Goal: Task Accomplishment & Management: Manage account settings

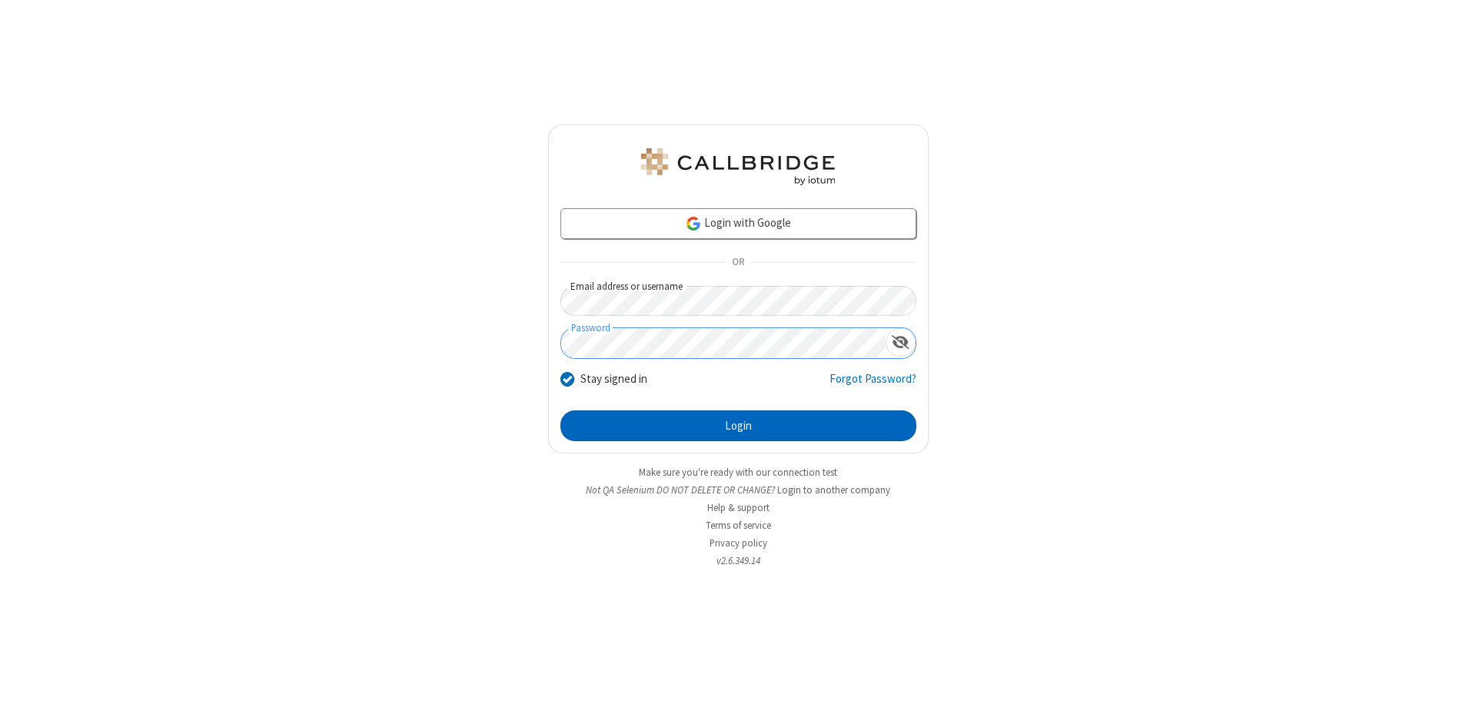
click at [738, 426] on button "Login" at bounding box center [738, 425] width 356 height 31
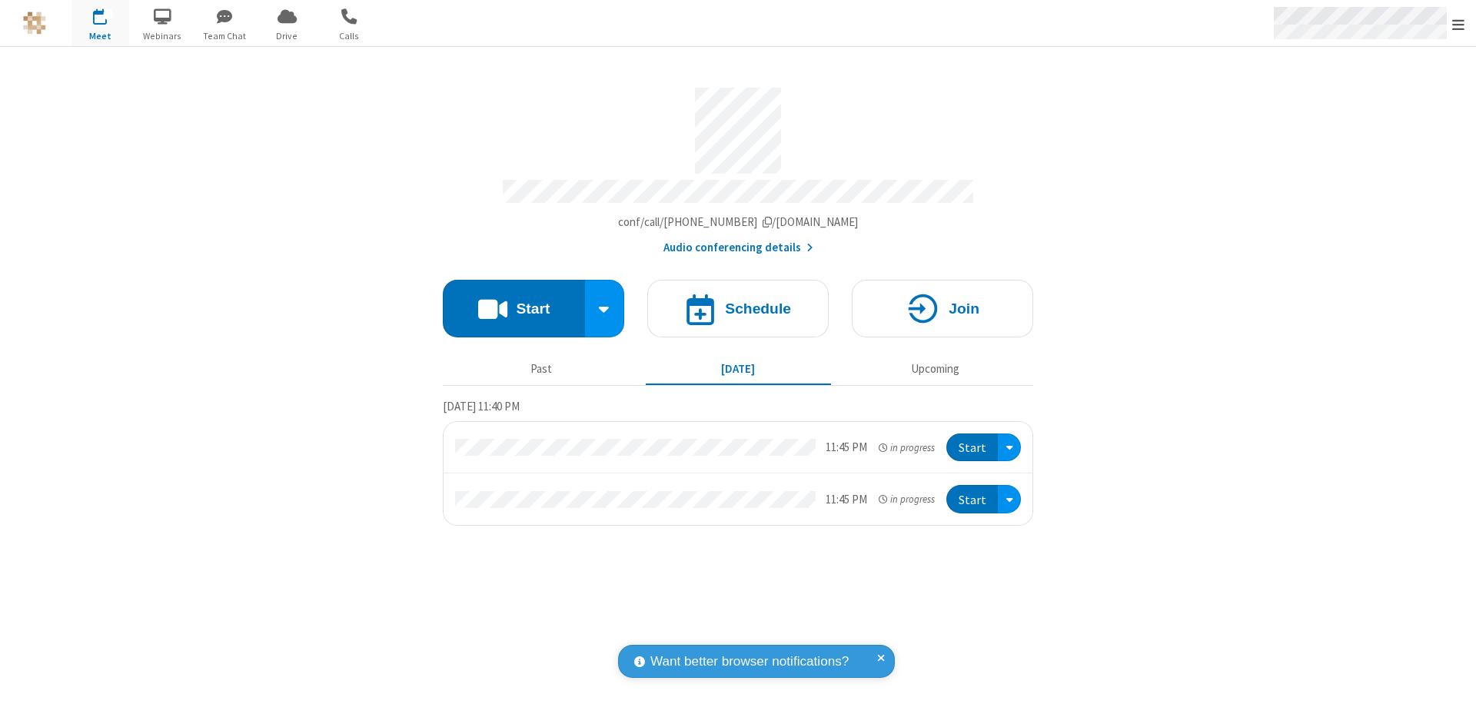
click at [1458, 24] on span "Open menu" at bounding box center [1458, 24] width 12 height 15
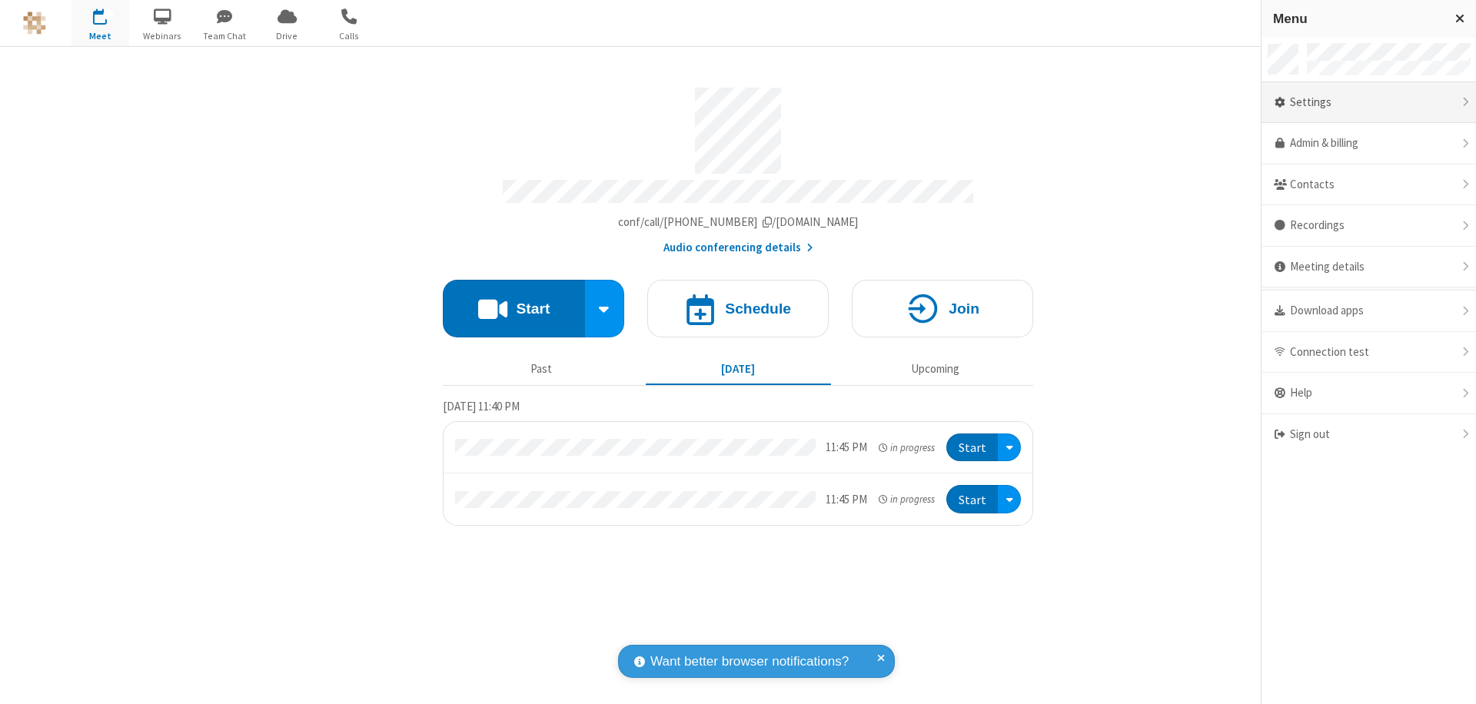
click at [1368, 102] on div "Settings" at bounding box center [1368, 103] width 214 height 42
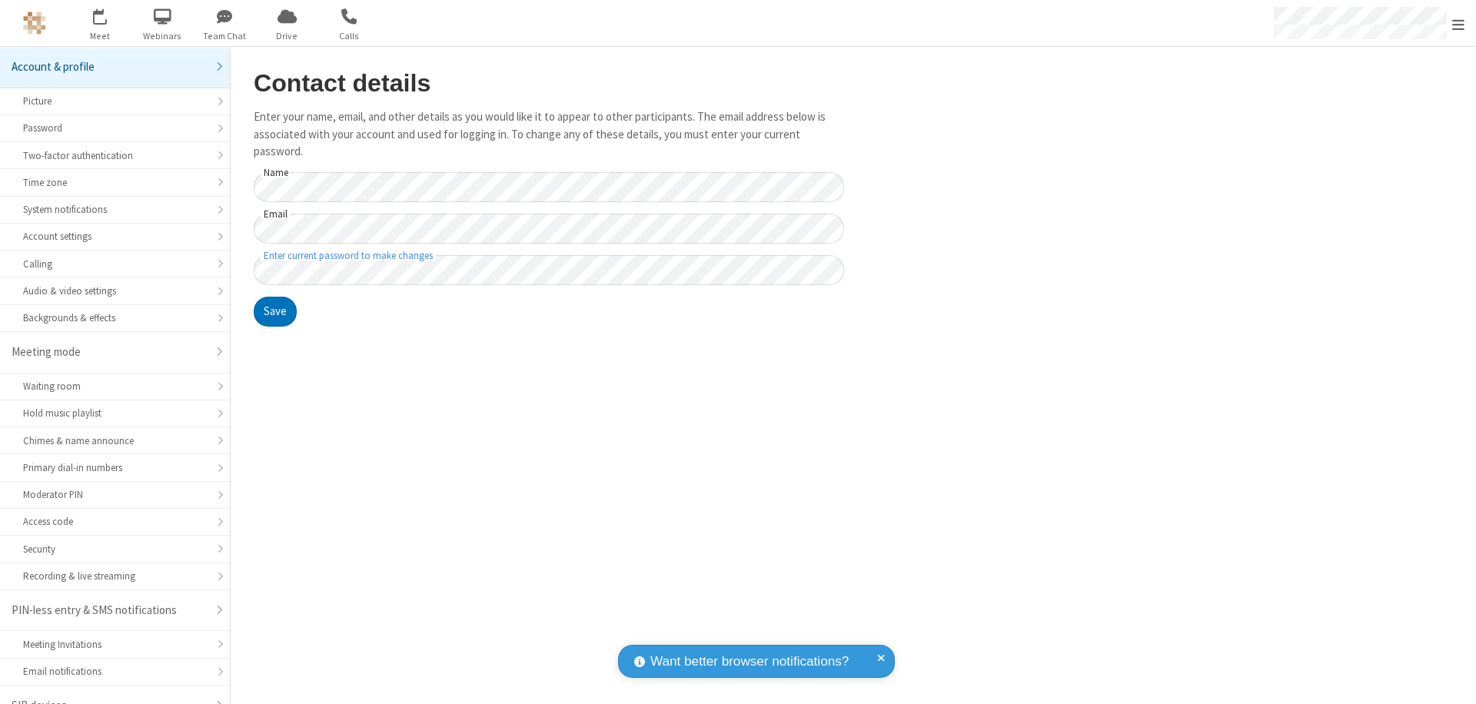
scroll to position [22, 0]
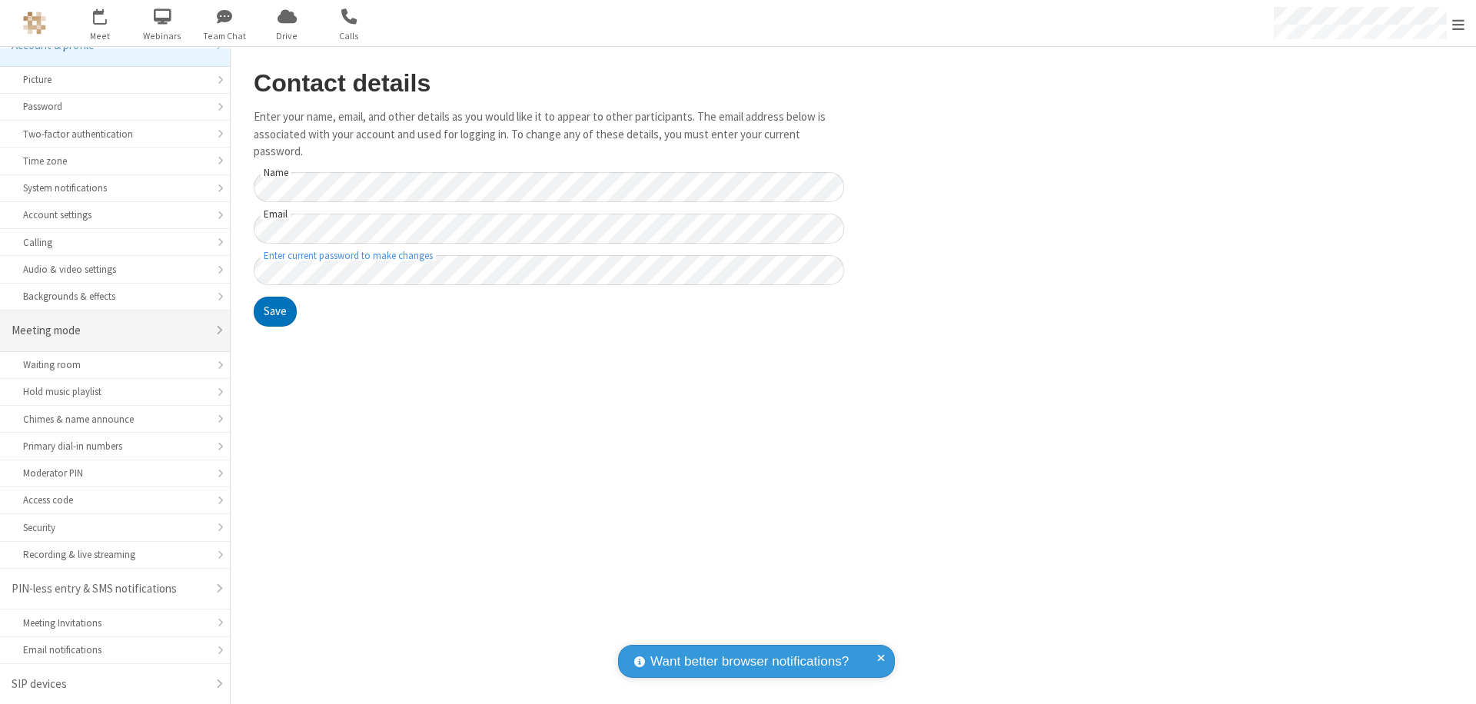
click at [109, 330] on div "Meeting mode" at bounding box center [109, 331] width 195 height 18
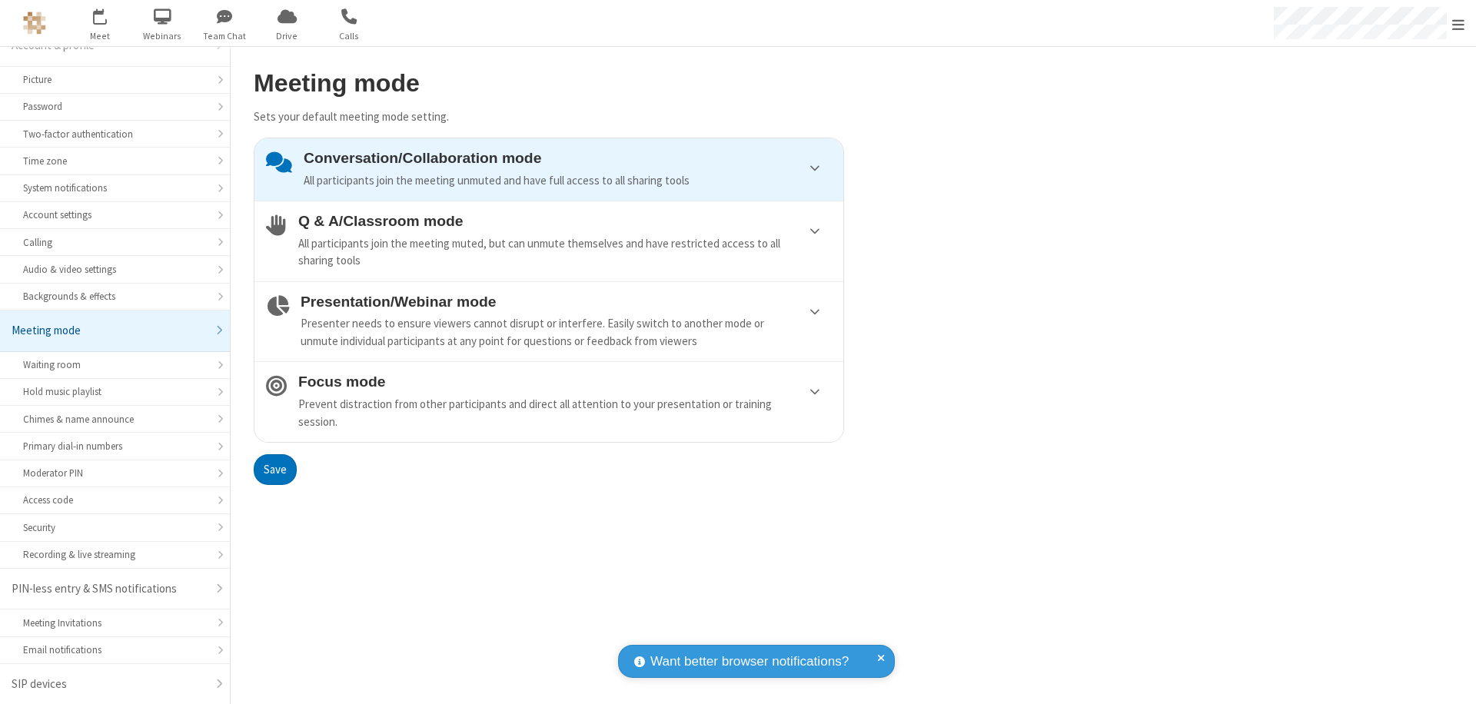
click at [549, 169] on div "Conversation/Collaboration mode All participants join the meeting unmuted and h…" at bounding box center [568, 169] width 528 height 39
click at [274, 469] on button "Save" at bounding box center [275, 469] width 43 height 31
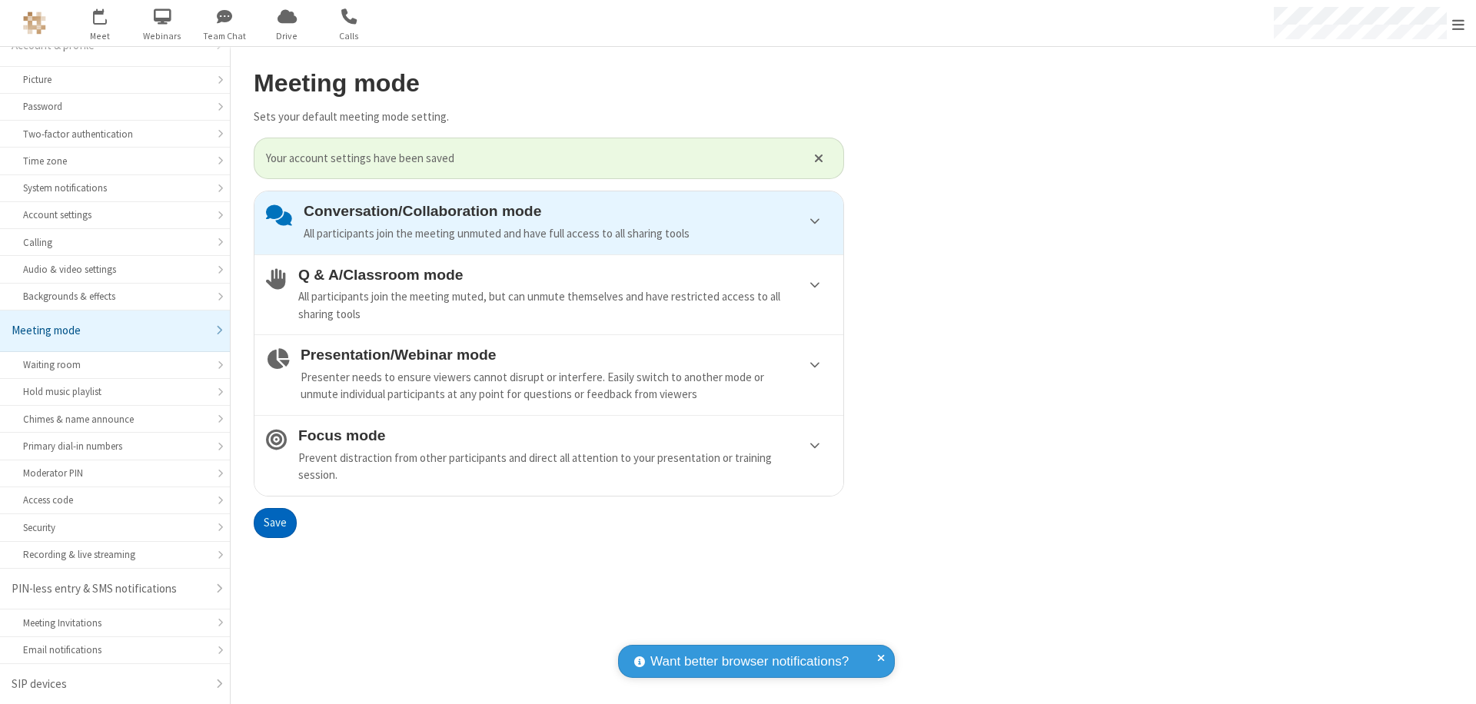
click at [1458, 23] on span "Open menu" at bounding box center [1458, 24] width 12 height 15
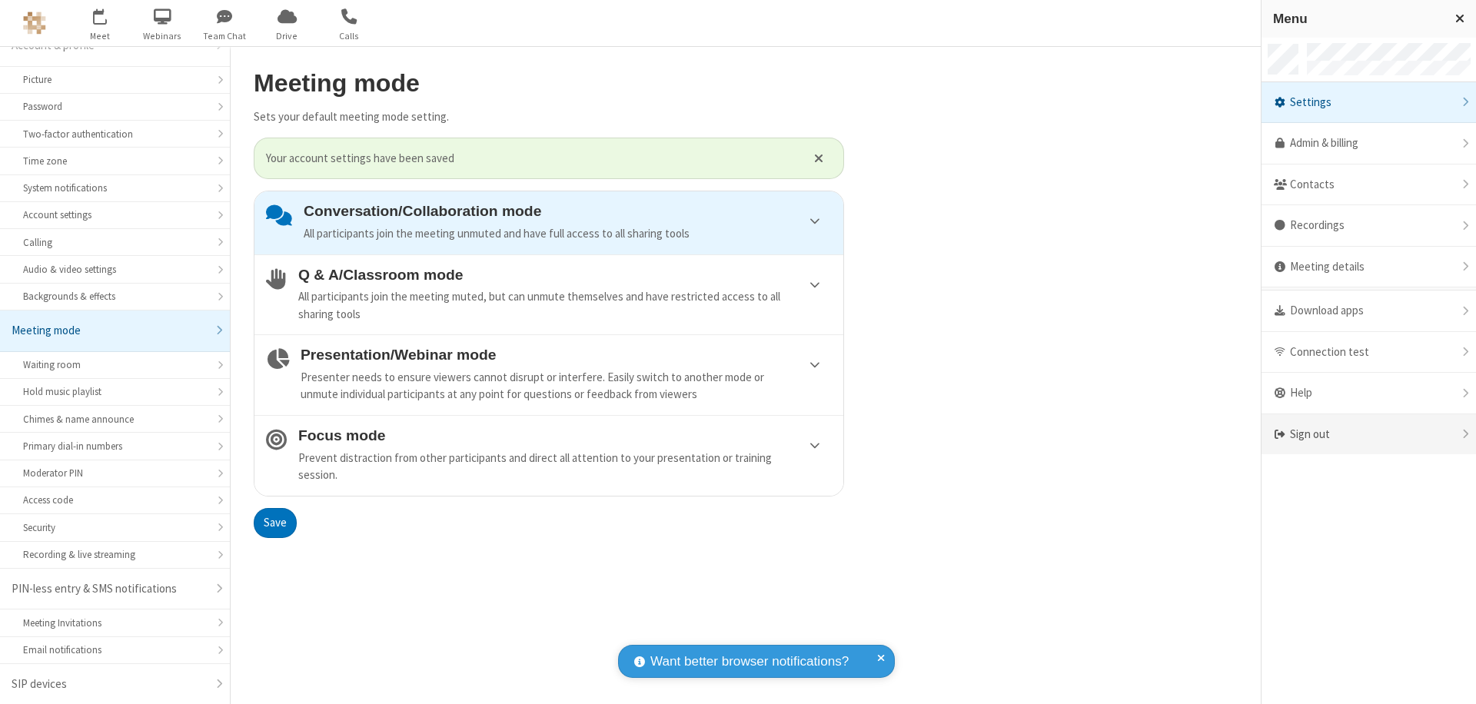
click at [1368, 434] on div "Sign out" at bounding box center [1368, 434] width 214 height 41
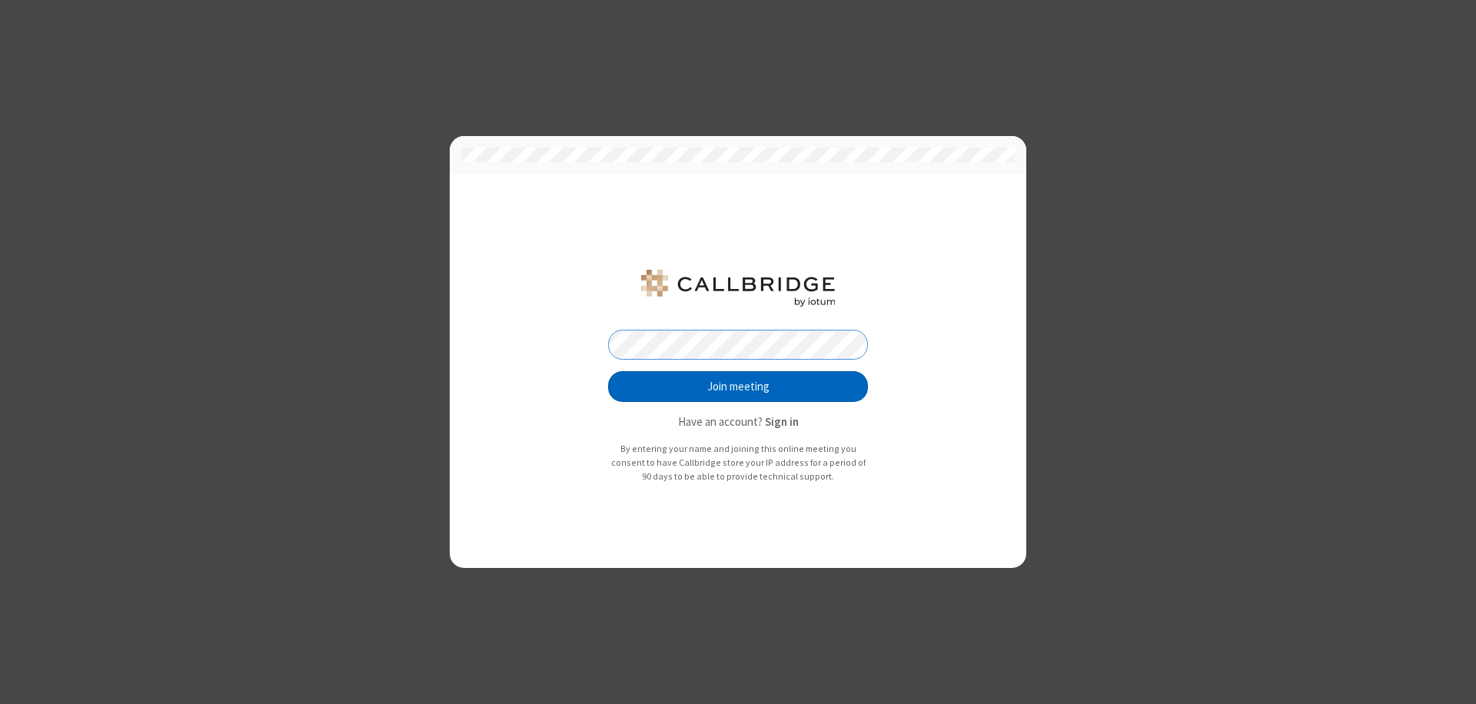
click at [738, 387] on button "Join meeting" at bounding box center [738, 386] width 260 height 31
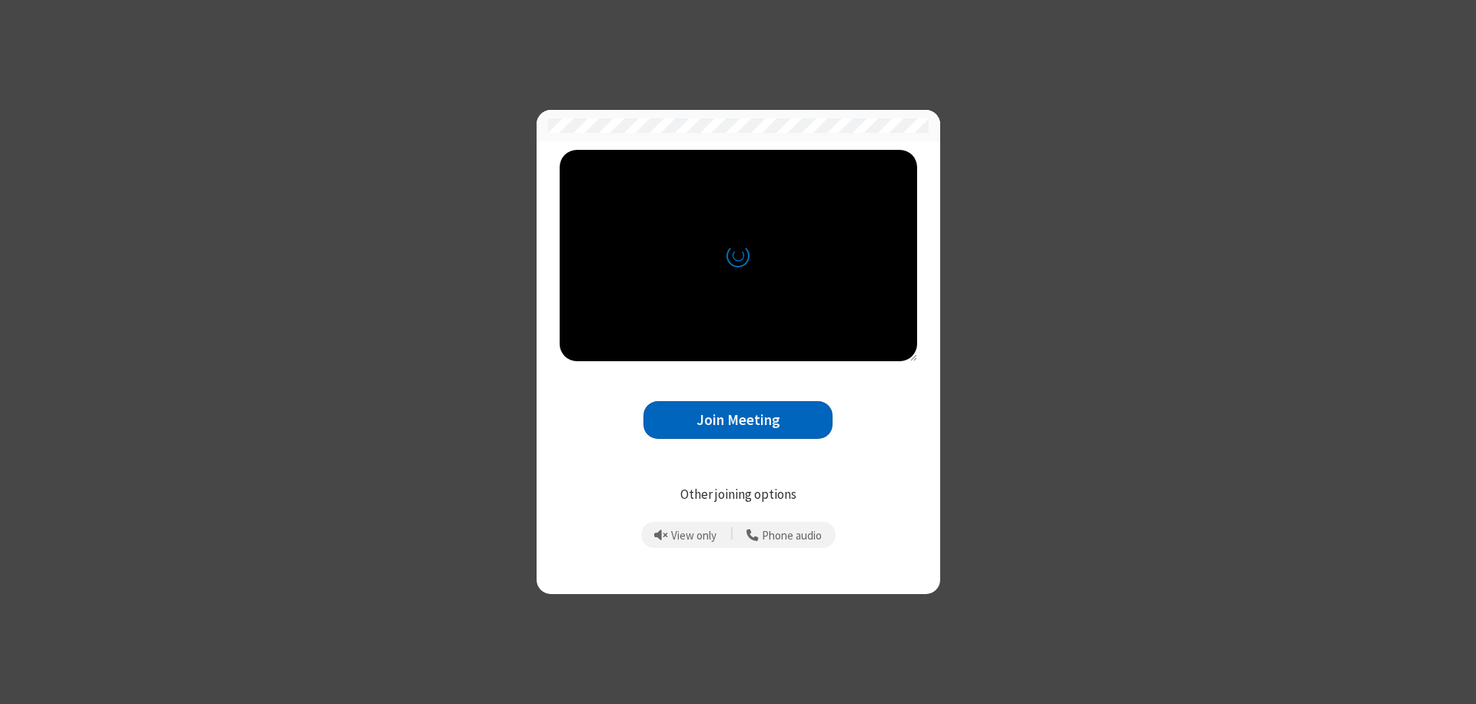
click at [738, 420] on button "Join Meeting" at bounding box center [737, 420] width 189 height 38
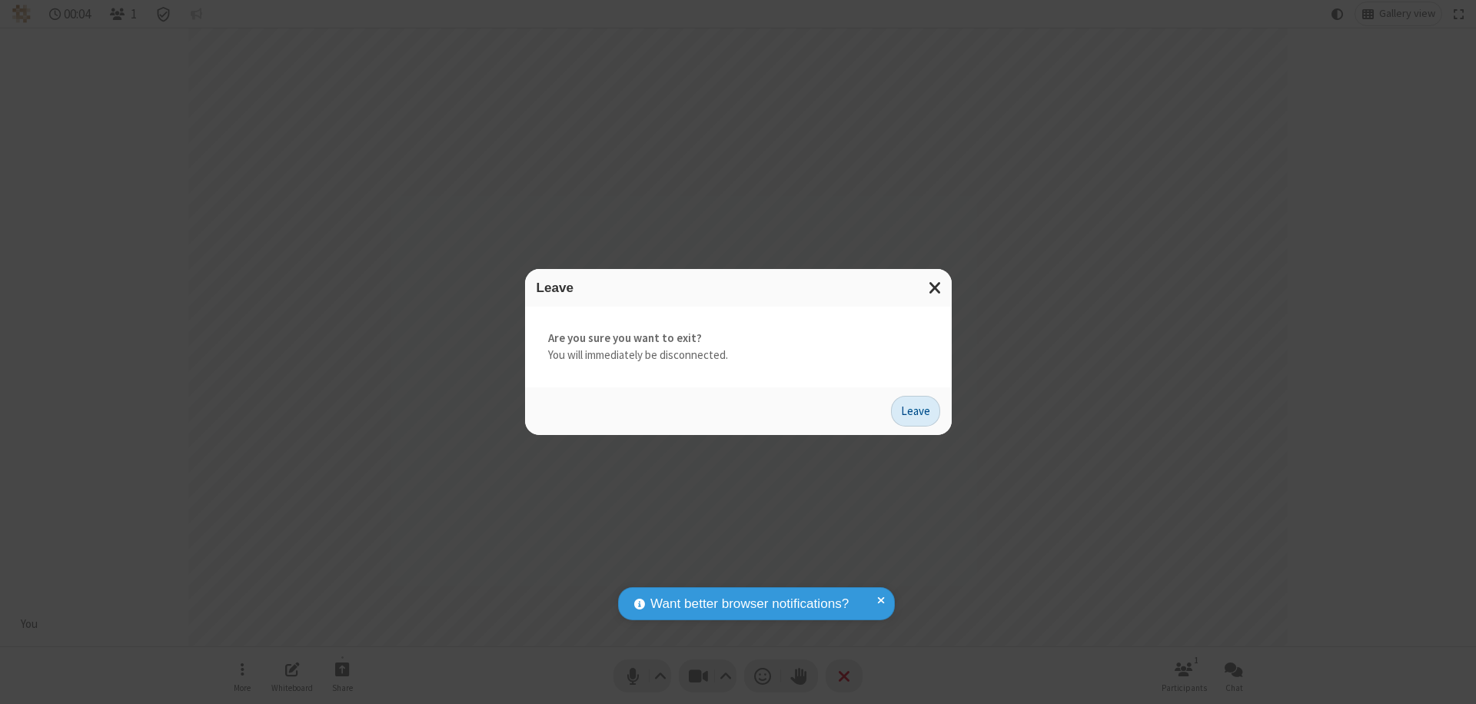
click at [915, 410] on button "Leave" at bounding box center [915, 411] width 49 height 31
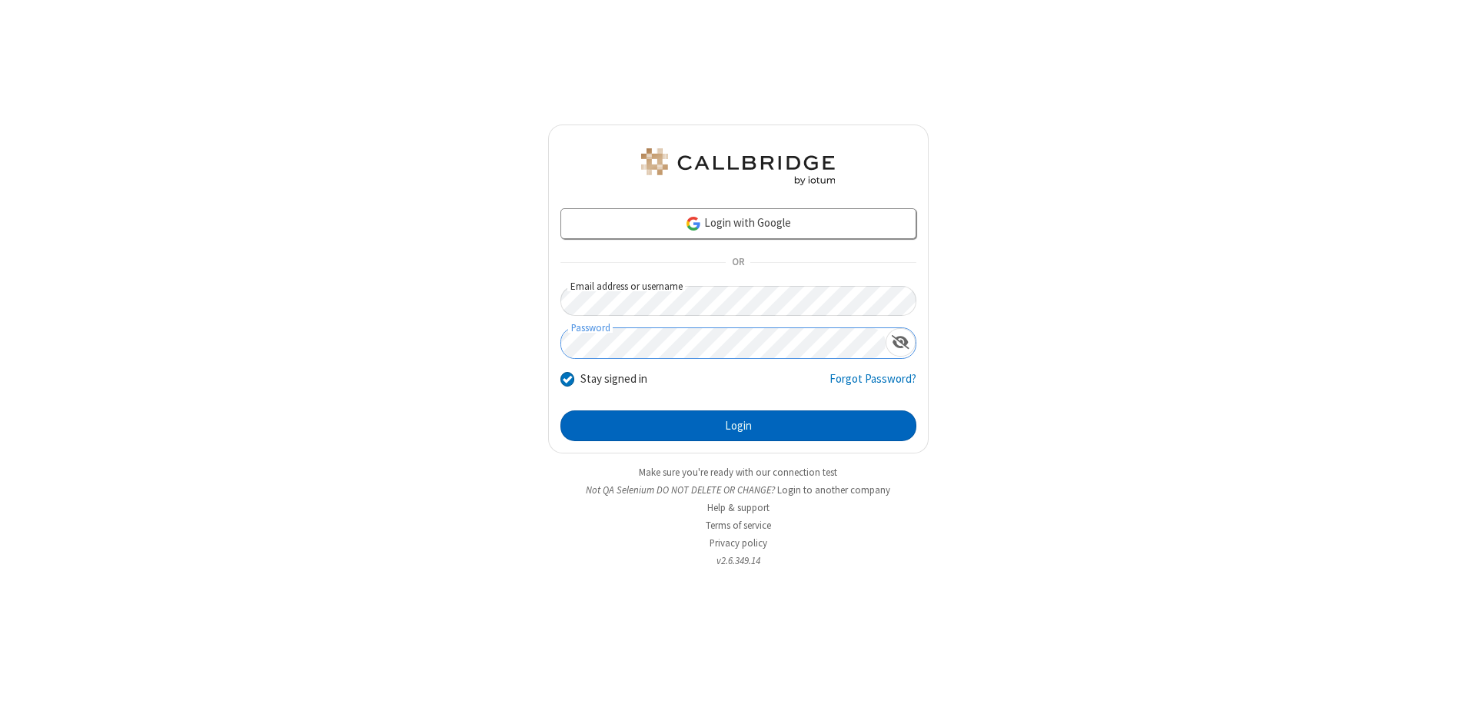
click at [738, 426] on button "Login" at bounding box center [738, 425] width 356 height 31
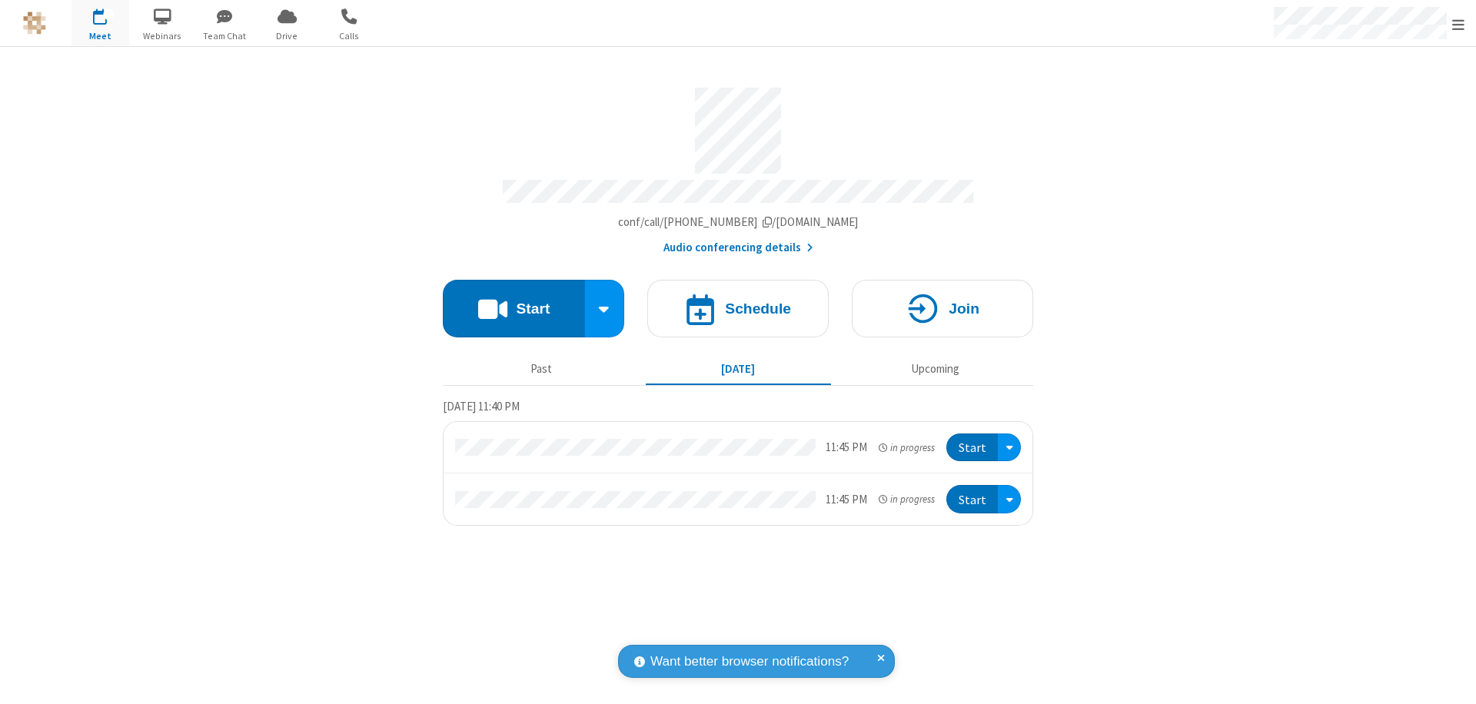
click at [1458, 24] on span "Open menu" at bounding box center [1458, 24] width 12 height 15
click at [1368, 102] on div "Settings" at bounding box center [1368, 103] width 214 height 42
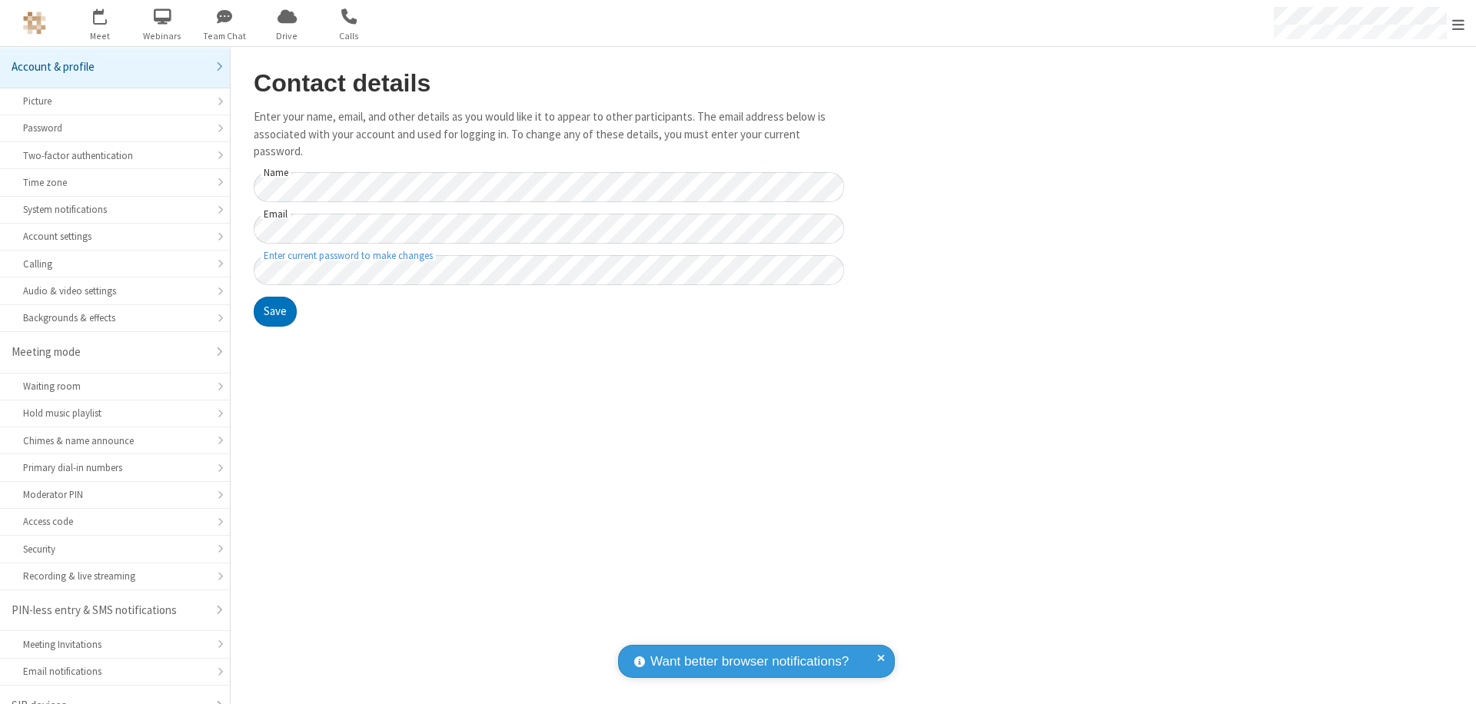
scroll to position [22, 0]
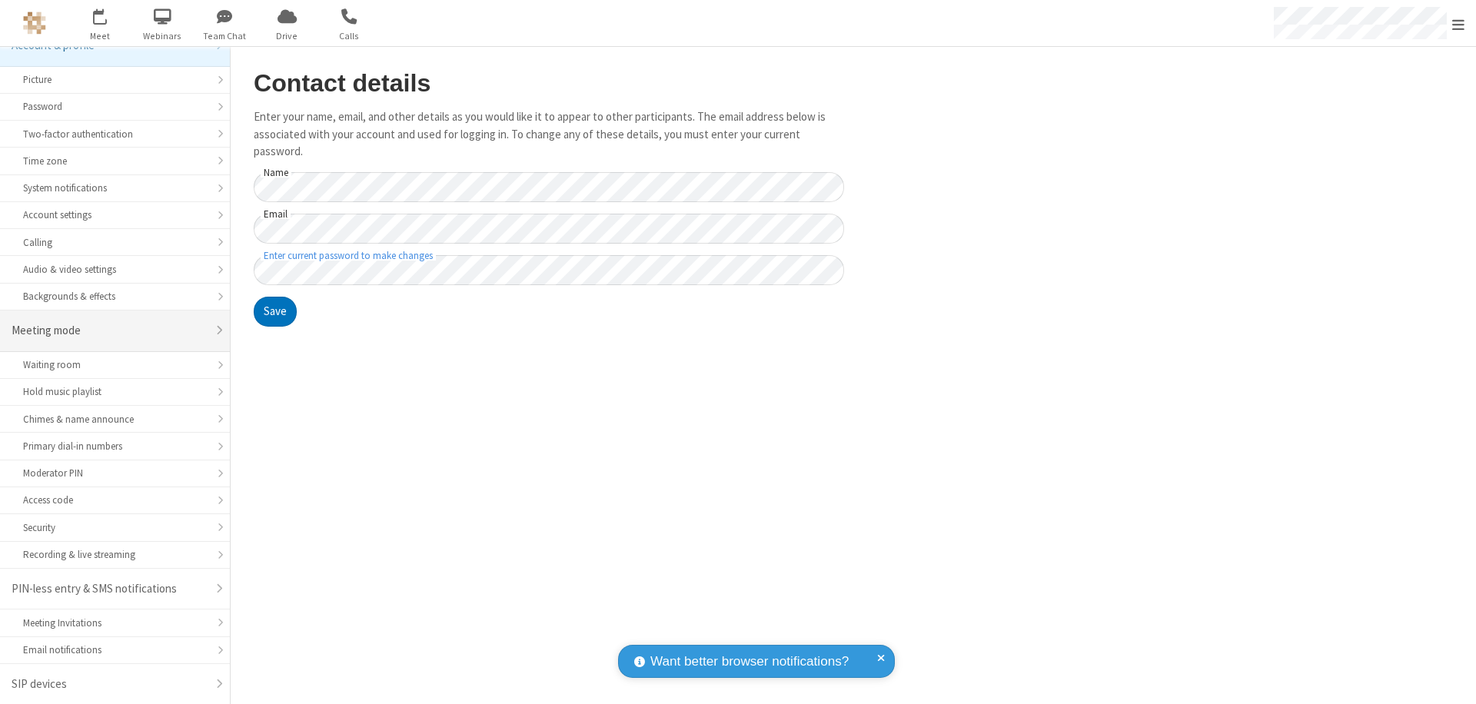
click at [109, 330] on div "Meeting mode" at bounding box center [109, 331] width 195 height 18
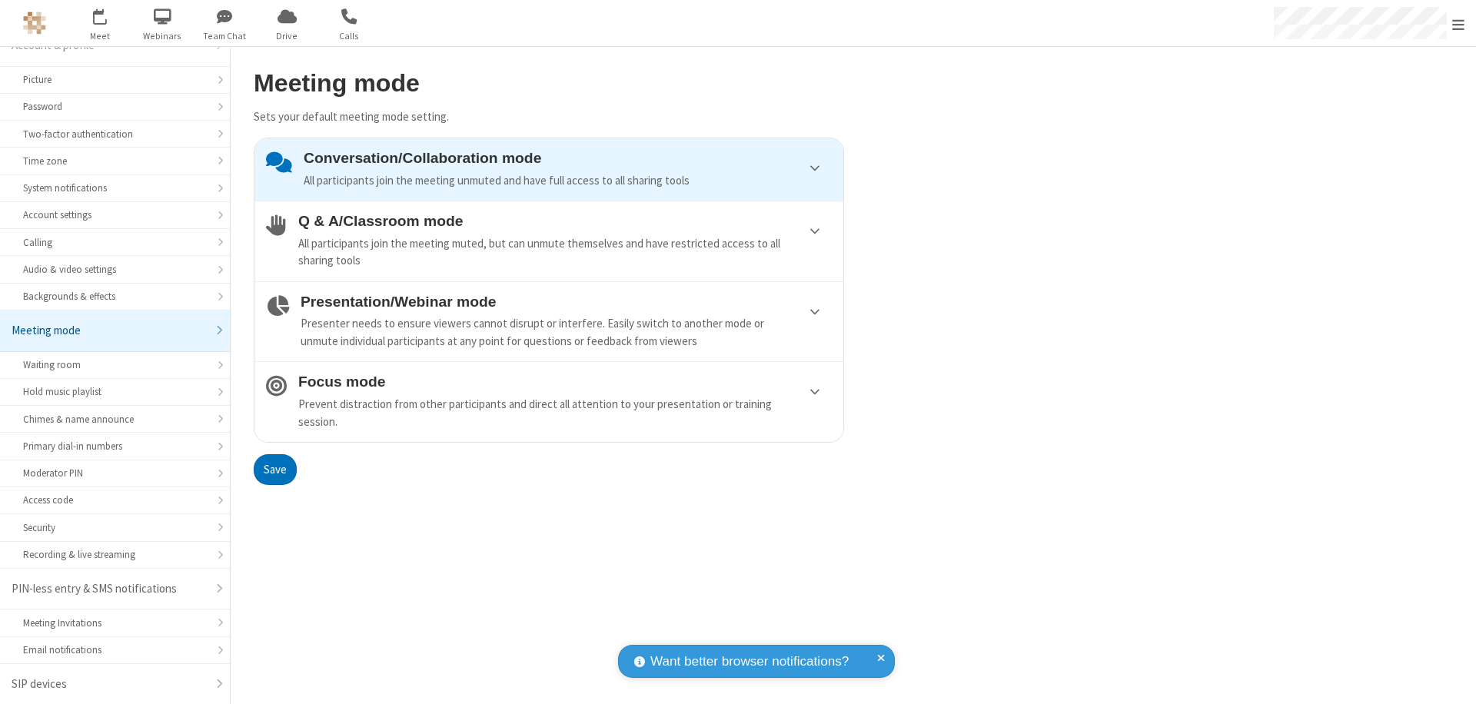
click at [549, 169] on div "Conversation/Collaboration mode All participants join the meeting unmuted and h…" at bounding box center [568, 169] width 528 height 39
click at [274, 469] on button "Save" at bounding box center [275, 469] width 43 height 31
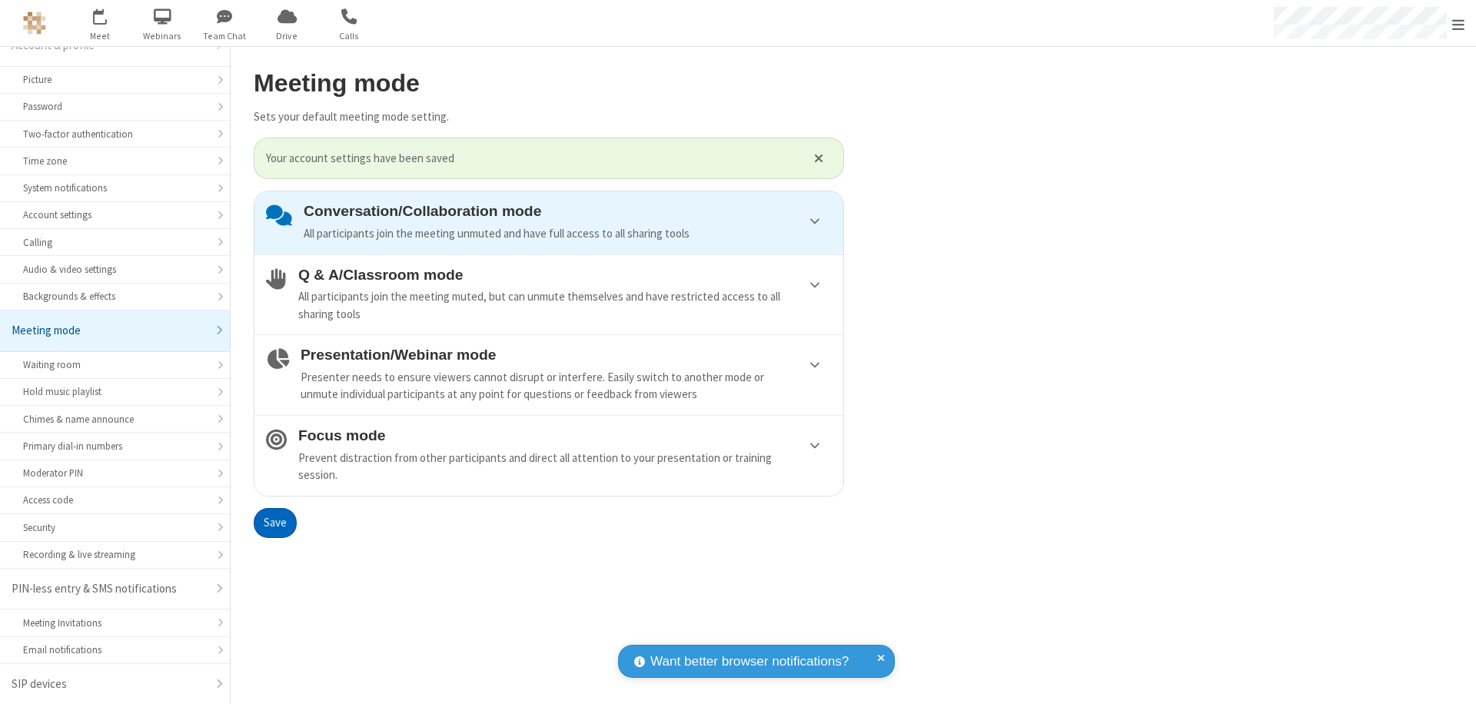
click at [1458, 23] on span "Open menu" at bounding box center [1458, 24] width 12 height 15
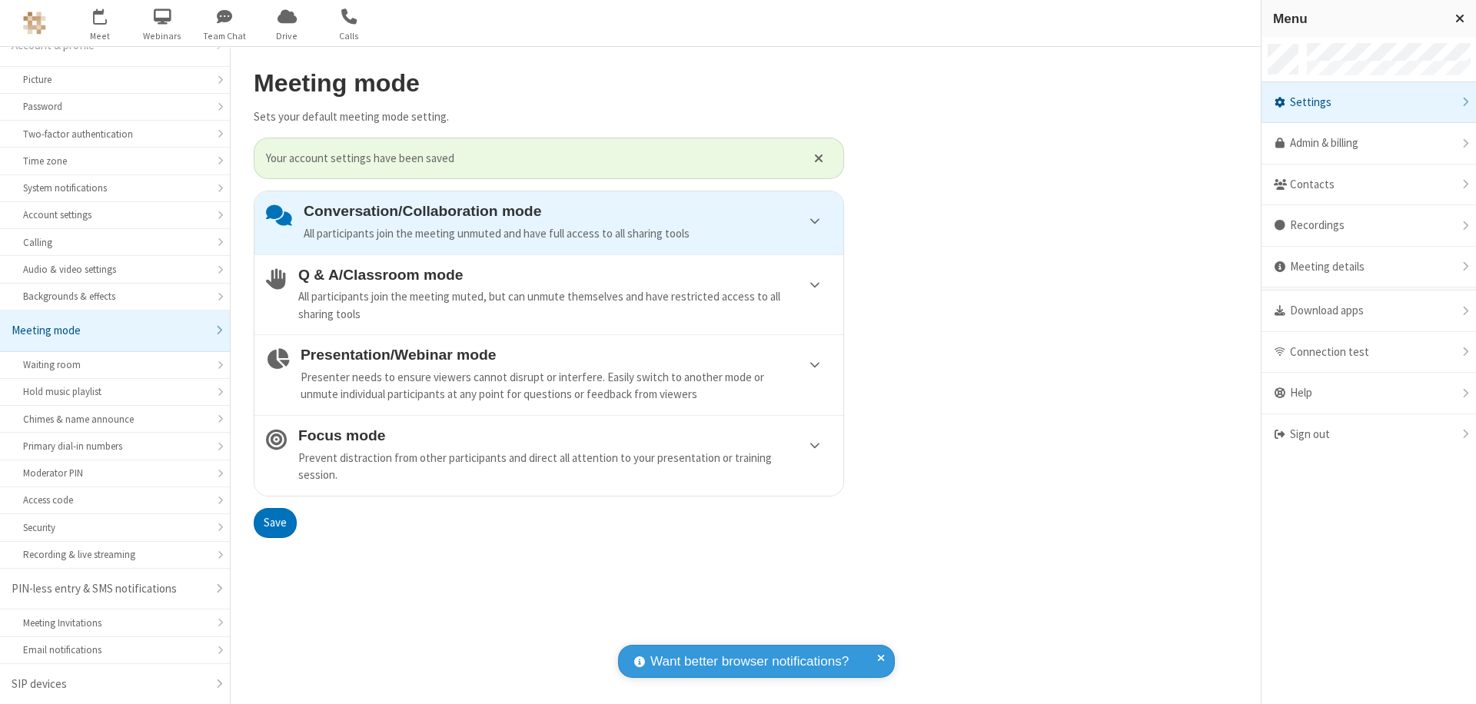
click at [1368, 434] on div "Sign out" at bounding box center [1368, 434] width 214 height 41
